Goal: Use online tool/utility: Utilize a website feature to perform a specific function

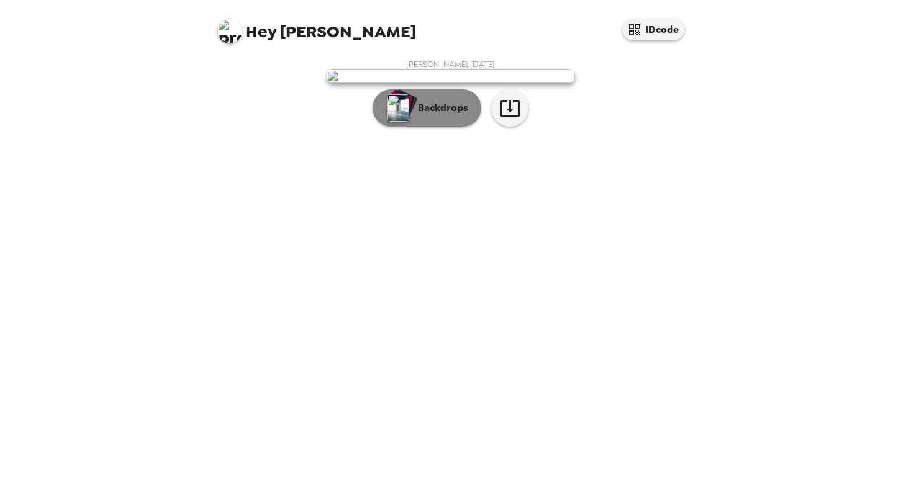
click at [464, 115] on p "Backdrops" at bounding box center [440, 108] width 56 height 15
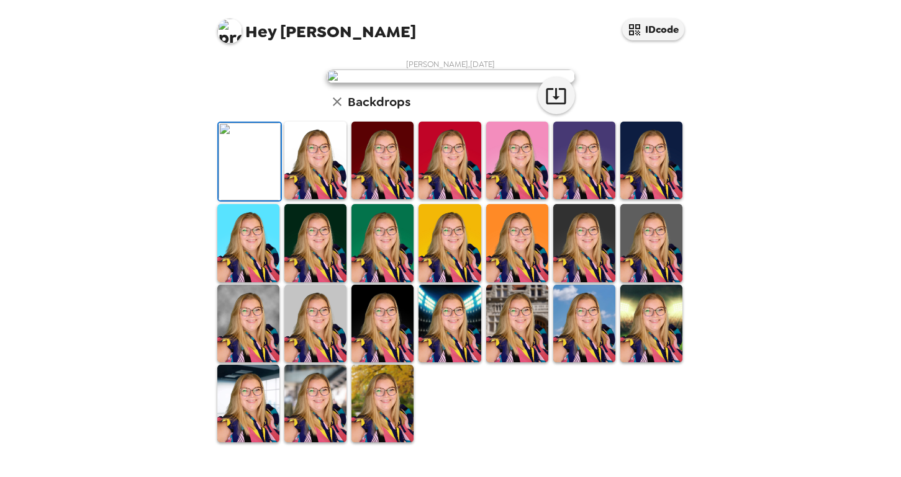
scroll to position [124, 0]
click at [508, 199] on img at bounding box center [517, 161] width 62 height 78
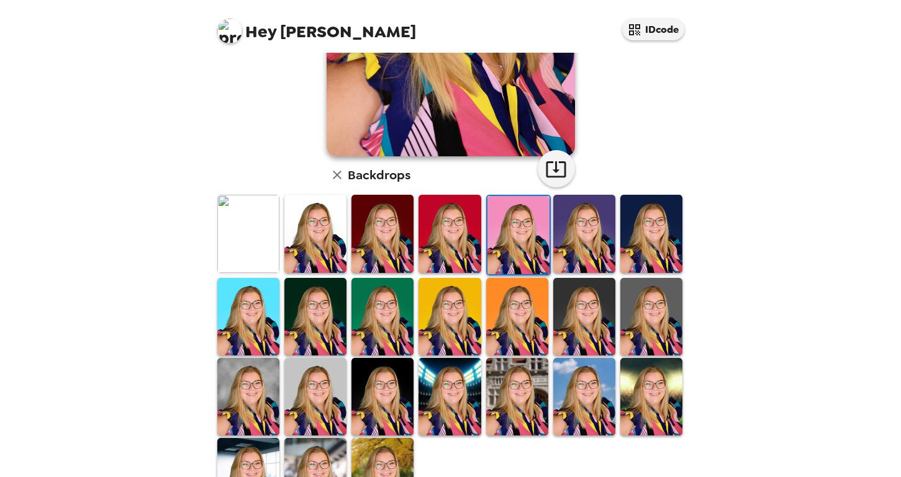
scroll to position [300, 0]
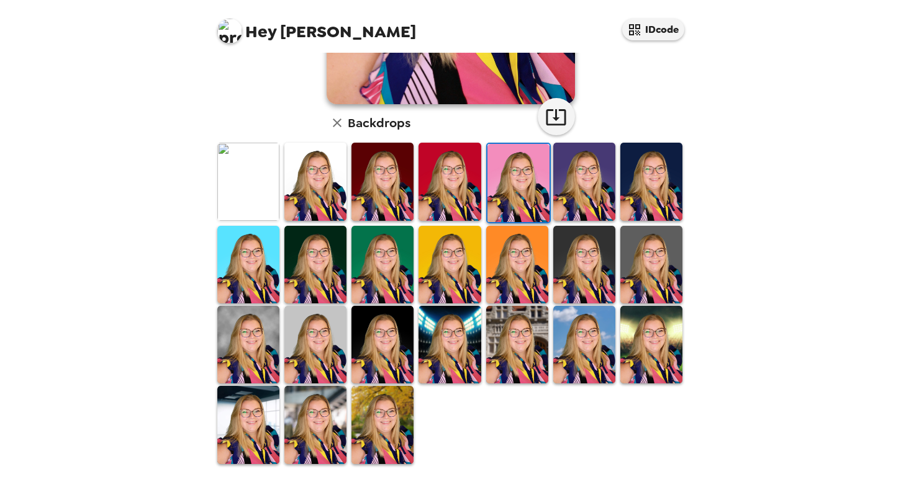
click at [236, 413] on img at bounding box center [248, 425] width 62 height 78
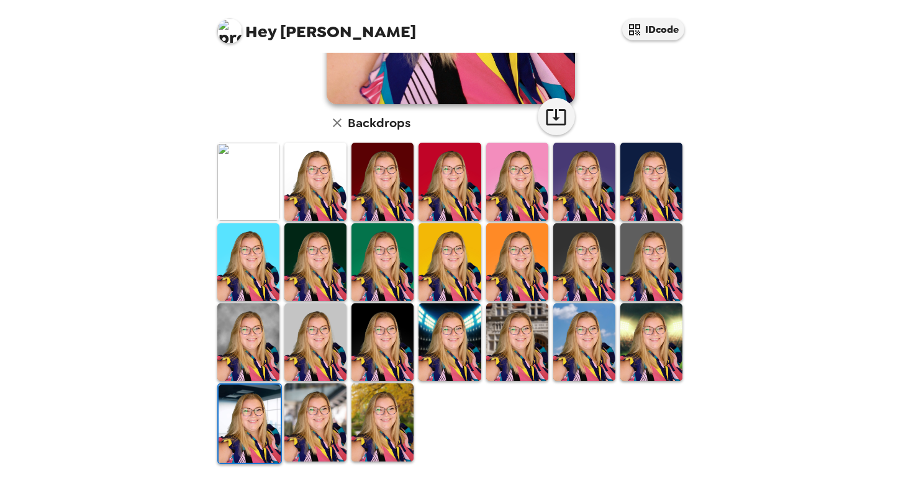
click at [673, 338] on div at bounding box center [651, 342] width 67 height 80
click at [659, 346] on img at bounding box center [651, 343] width 62 height 78
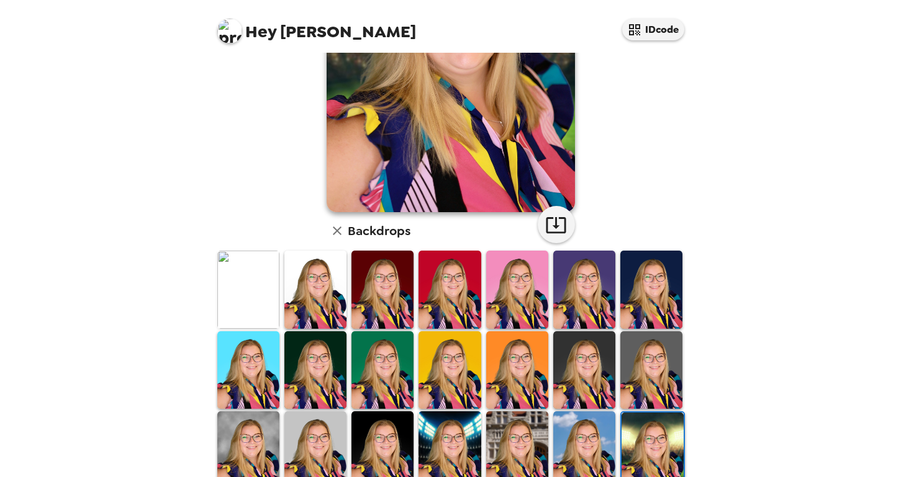
scroll to position [238, 0]
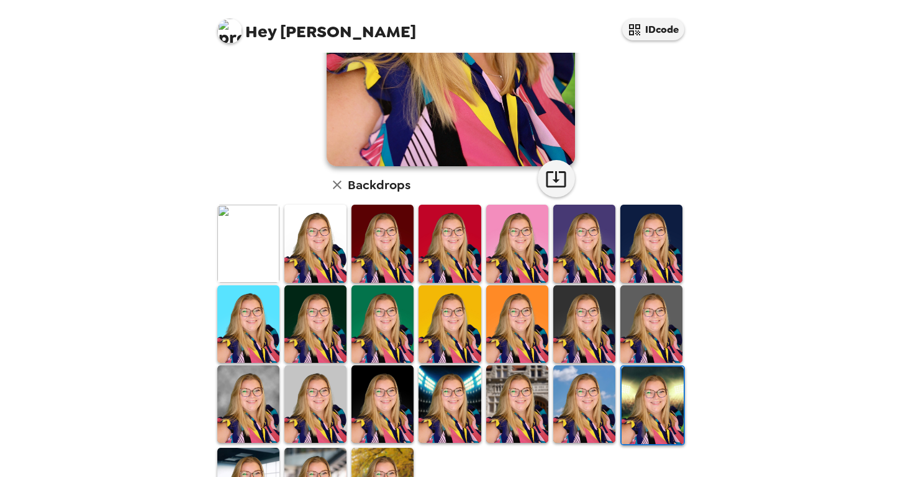
click at [253, 240] on img at bounding box center [248, 244] width 62 height 78
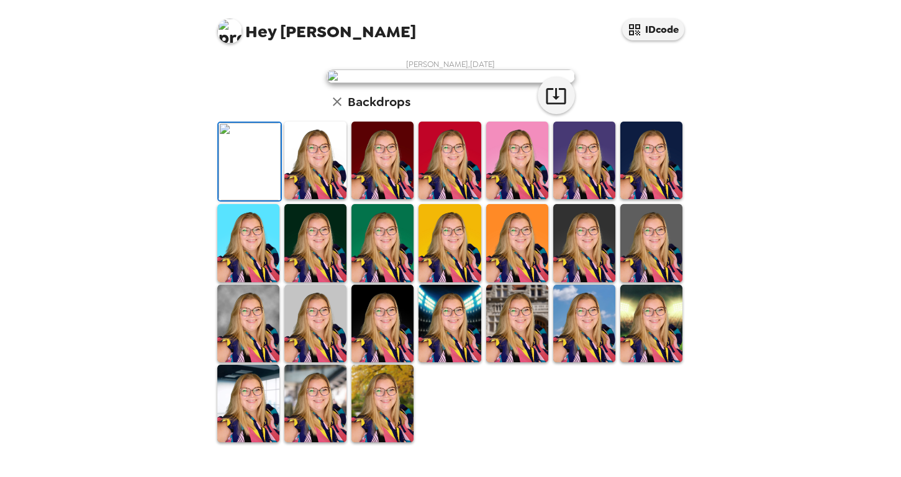
scroll to position [186, 0]
click at [276, 282] on img at bounding box center [248, 243] width 62 height 78
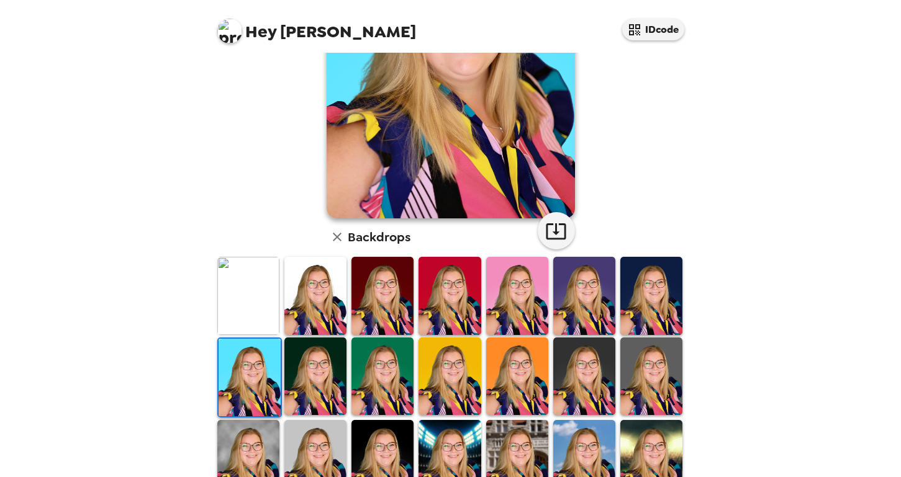
click at [270, 420] on img at bounding box center [248, 459] width 62 height 78
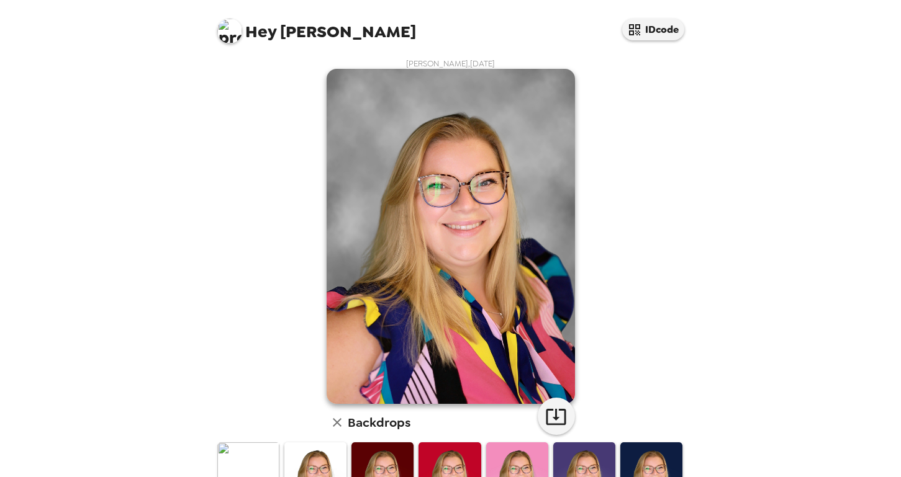
scroll to position [0, 0]
click at [538, 405] on button "button" at bounding box center [556, 417] width 37 height 37
